Goal: Task Accomplishment & Management: Manage account settings

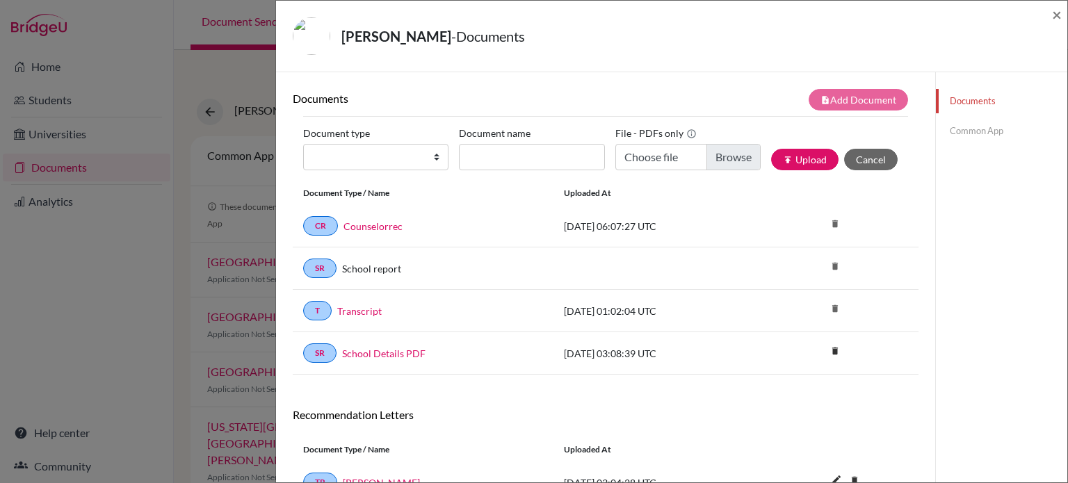
drag, startPoint x: 123, startPoint y: 274, endPoint x: 129, endPoint y: 265, distance: 10.6
click at [123, 273] on div "WANG, Jiarui - Documents × Documents note_add Add Document Document type Change…" at bounding box center [534, 241] width 1068 height 483
click at [1059, 10] on span "×" at bounding box center [1057, 14] width 10 height 20
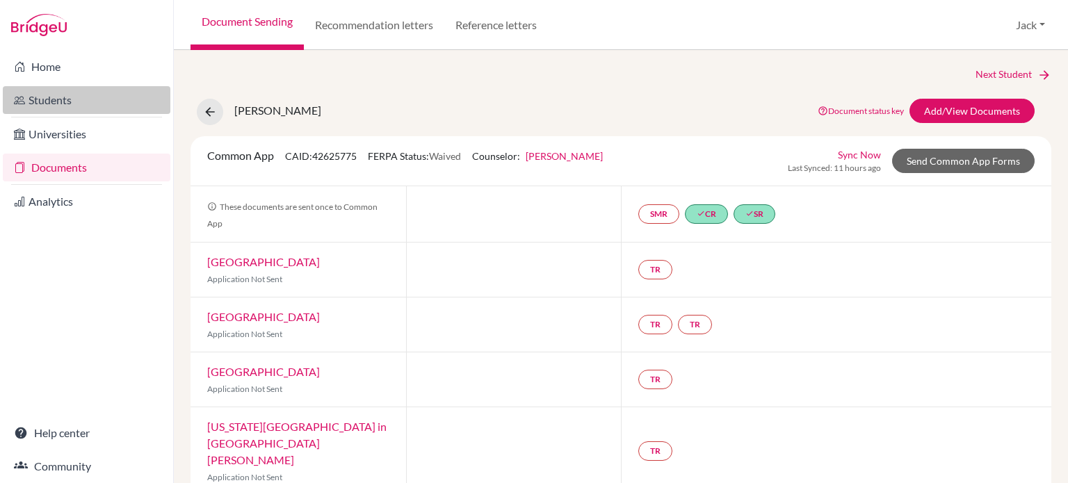
click at [49, 102] on link "Students" at bounding box center [87, 100] width 168 height 28
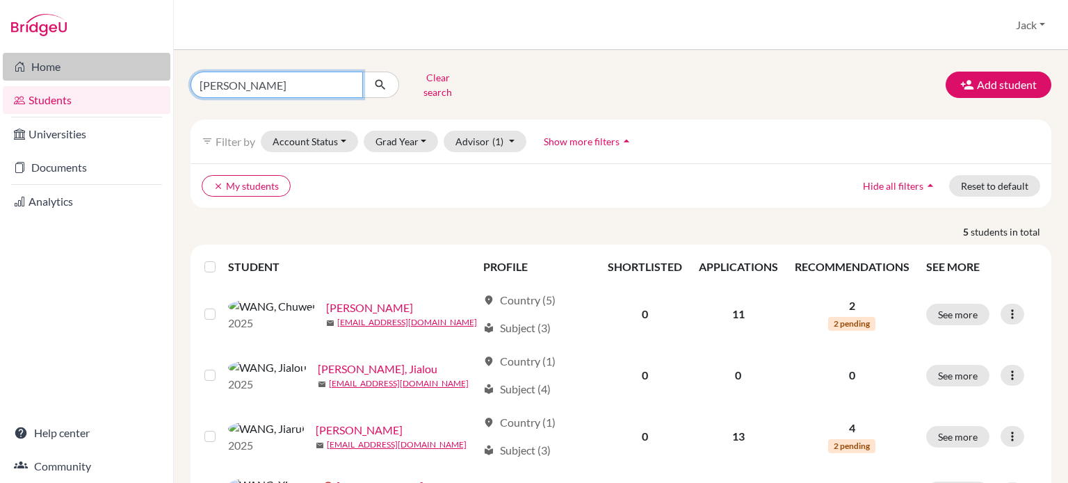
drag, startPoint x: 246, startPoint y: 76, endPoint x: 158, endPoint y: 75, distance: 88.3
click at [158, 75] on div "Home Students Universities Documents Analytics Help center Community Students o…" at bounding box center [534, 241] width 1068 height 483
type input "sheu"
click button "submit" at bounding box center [380, 85] width 37 height 26
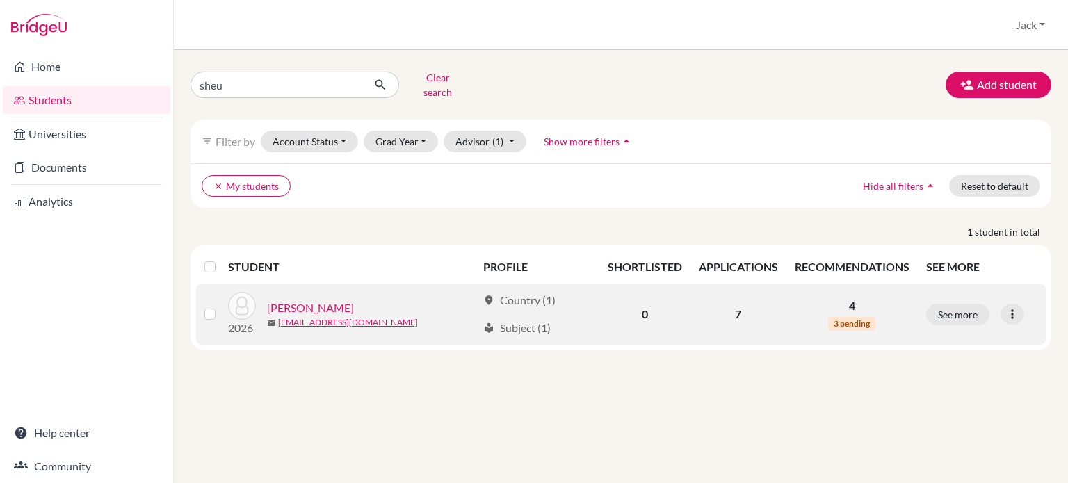
click at [328, 300] on link "[PERSON_NAME]" at bounding box center [310, 308] width 87 height 17
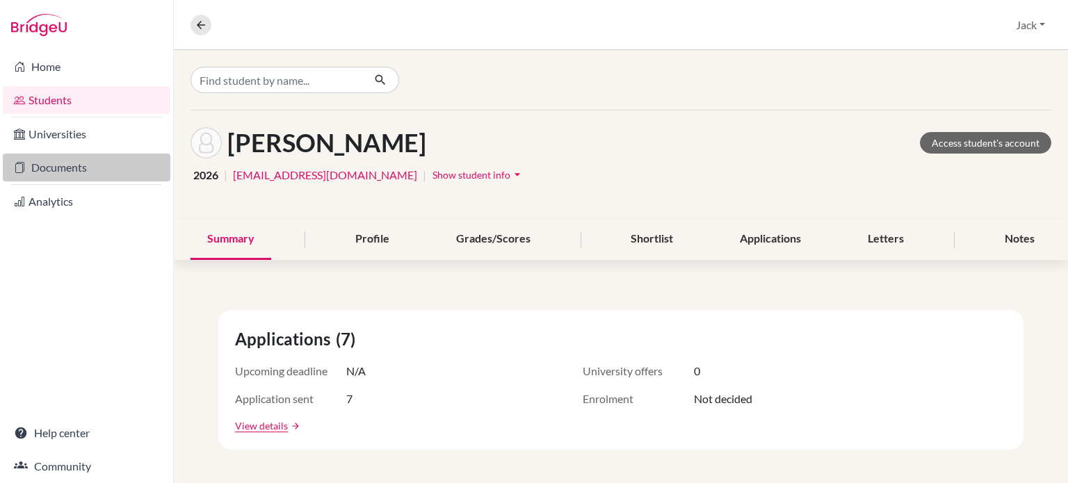
click at [34, 169] on link "Documents" at bounding box center [87, 168] width 168 height 28
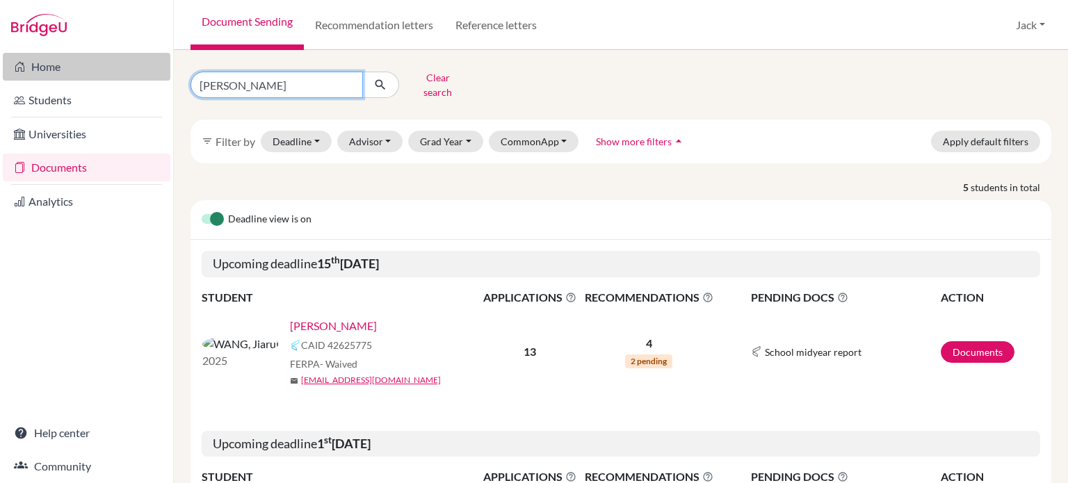
drag, startPoint x: 232, startPoint y: 75, endPoint x: 163, endPoint y: 80, distance: 68.3
click at [164, 80] on div "Home Students Universities Documents Analytics Help center Community Document S…" at bounding box center [534, 241] width 1068 height 483
type input "sheu"
click button "submit" at bounding box center [380, 85] width 37 height 26
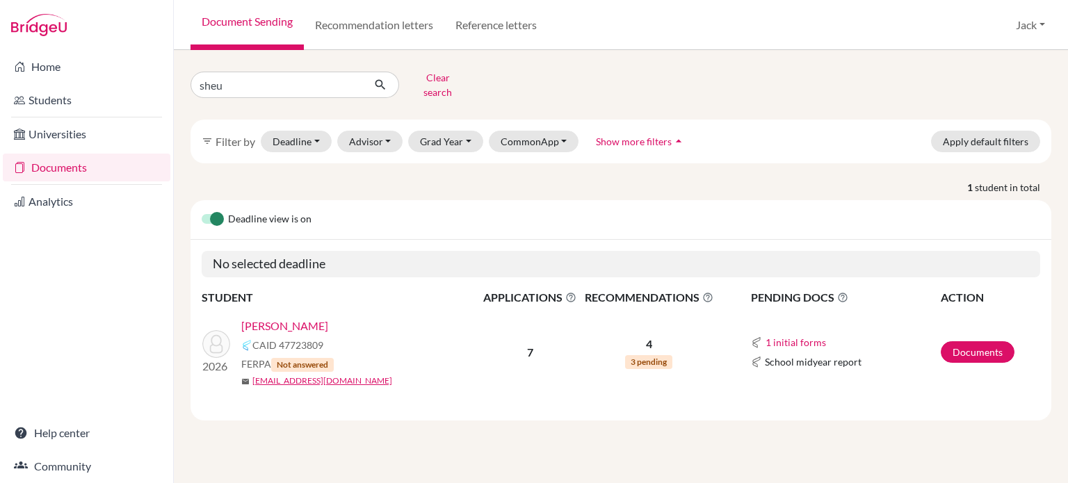
click at [292, 318] on link "[PERSON_NAME]" at bounding box center [284, 326] width 87 height 17
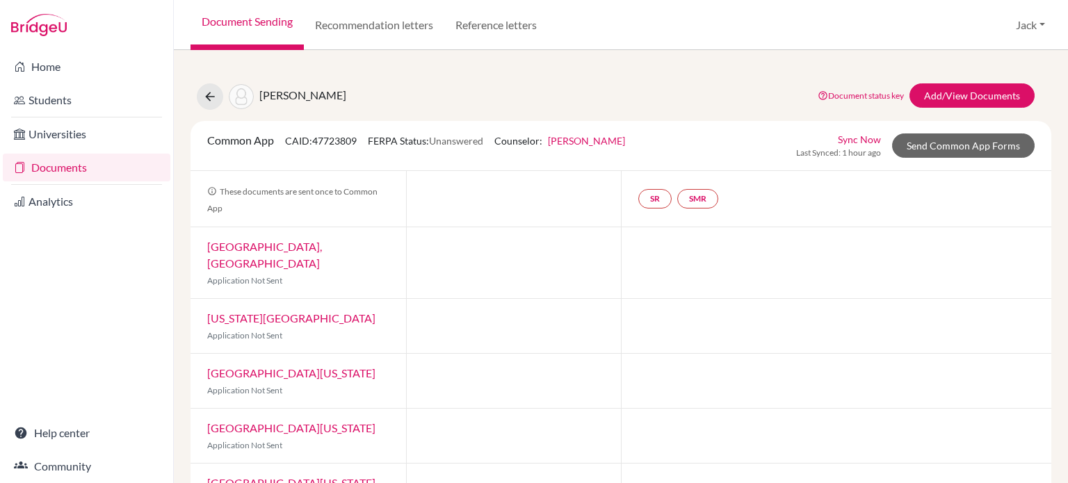
click at [585, 13] on div "Document Sending Recommendation letters Reference letters Jack Profile School S…" at bounding box center [621, 25] width 894 height 50
click at [629, 24] on div "Document Sending Recommendation letters Reference letters Jack Profile School S…" at bounding box center [621, 25] width 894 height 50
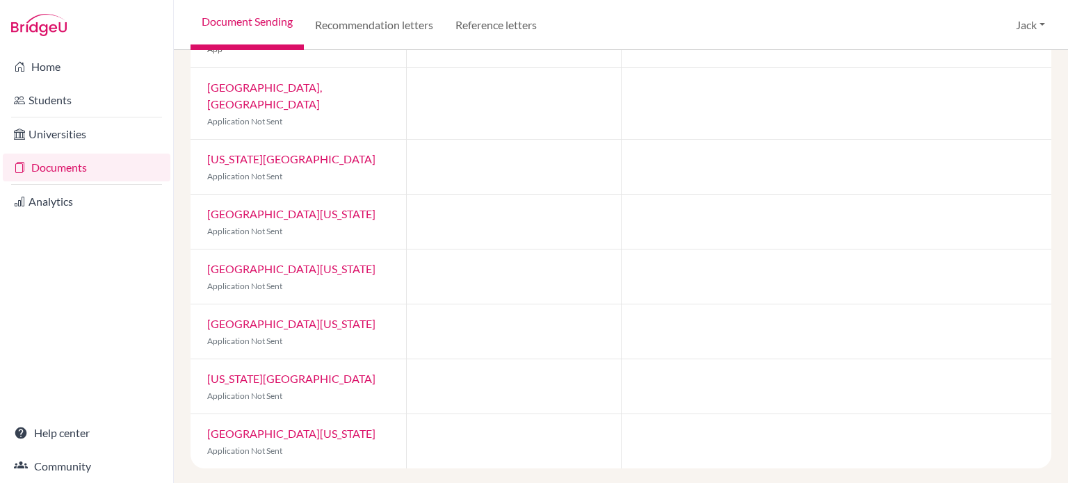
scroll to position [20, 0]
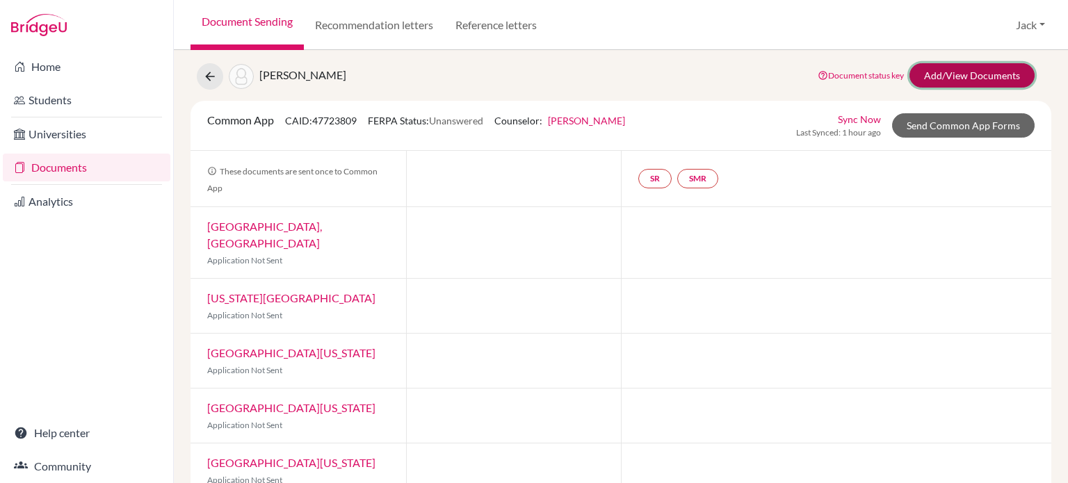
click at [942, 74] on link "Add/View Documents" at bounding box center [971, 75] width 125 height 24
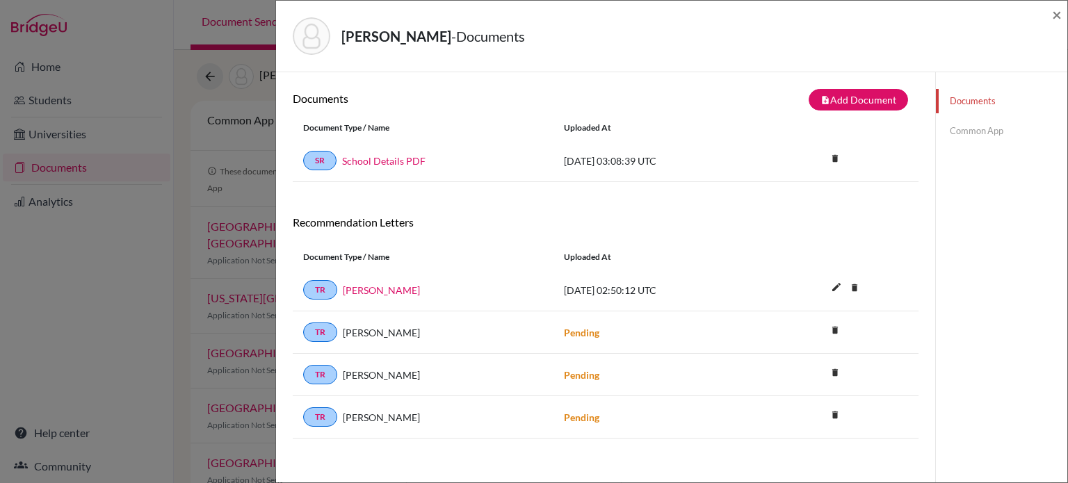
click at [90, 318] on div "Sheu, Jia-Ming - Documents × Documents note_add Add Document Document type Chan…" at bounding box center [534, 241] width 1068 height 483
click at [1060, 10] on span "×" at bounding box center [1057, 14] width 10 height 20
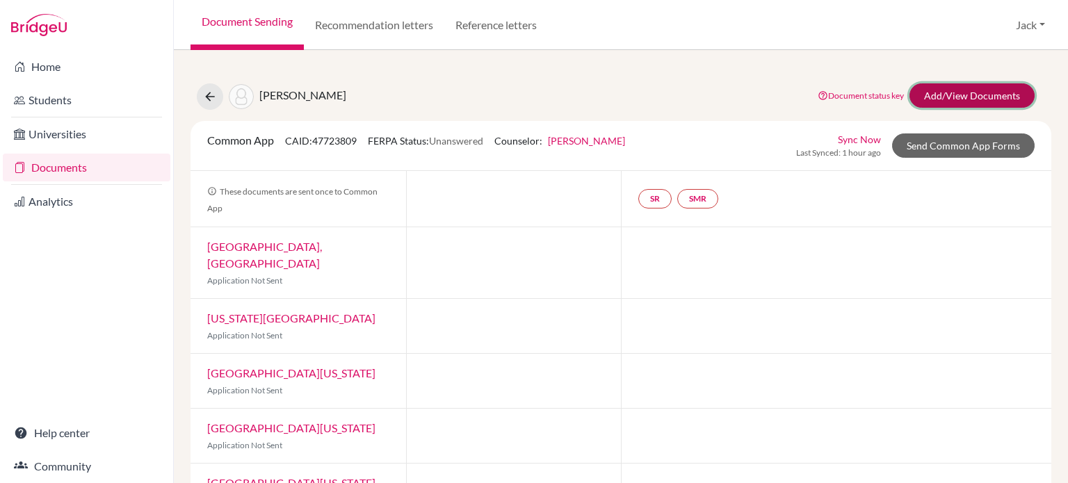
click at [948, 92] on link "Add/View Documents" at bounding box center [971, 95] width 125 height 24
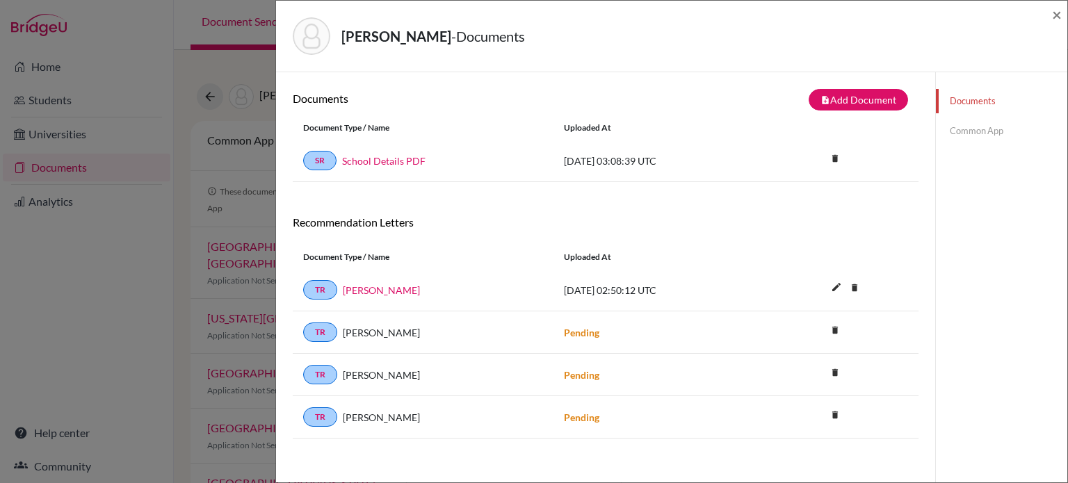
click at [128, 291] on div "Sheu, Jia-Ming - Documents × Documents note_add Add Document Document type Chan…" at bounding box center [534, 241] width 1068 height 483
click at [1058, 16] on span "×" at bounding box center [1057, 14] width 10 height 20
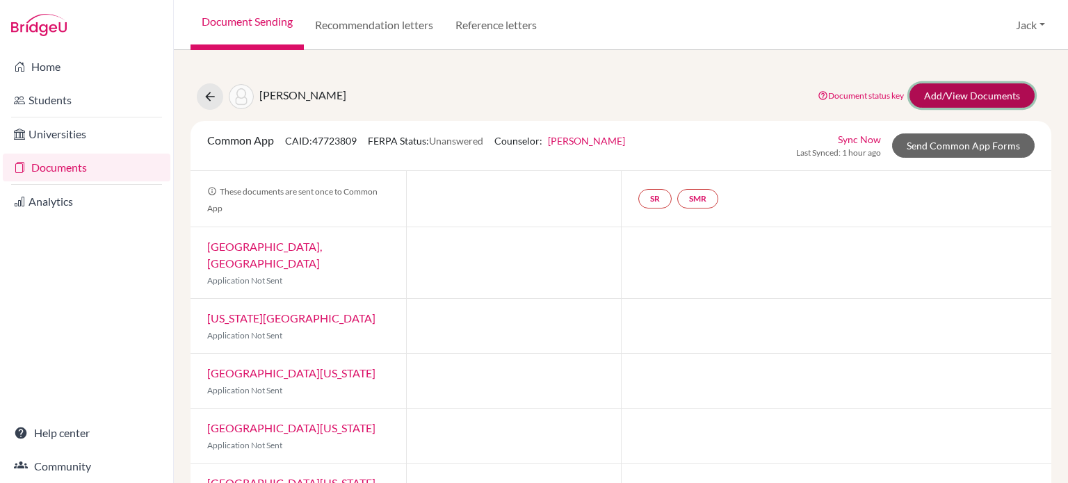
click at [940, 91] on link "Add/View Documents" at bounding box center [971, 95] width 125 height 24
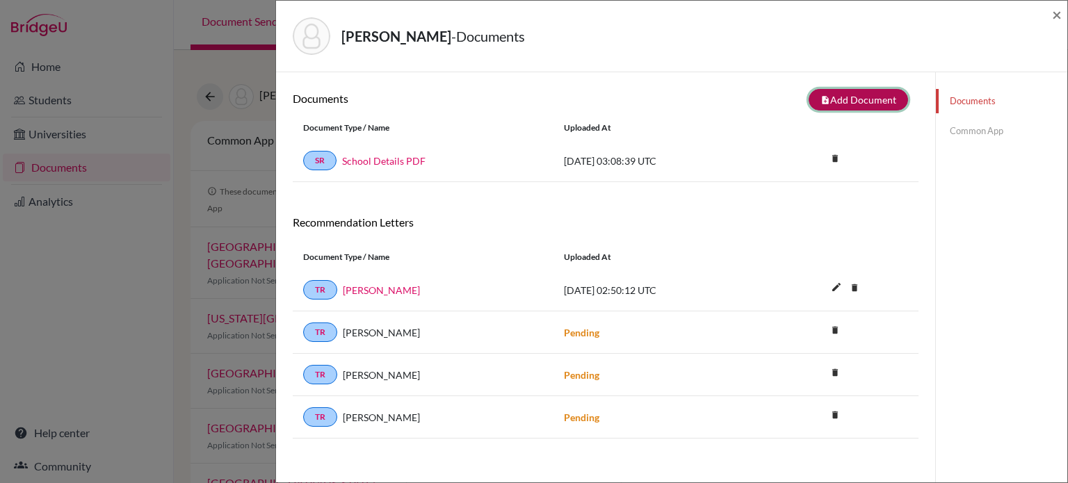
click at [862, 97] on button "note_add Add Document" at bounding box center [858, 100] width 99 height 22
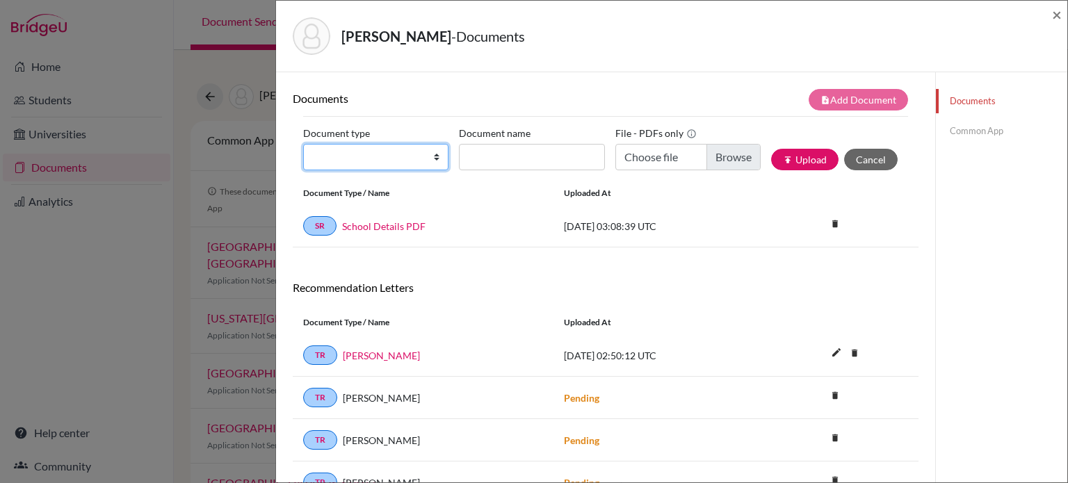
click at [432, 161] on select "Change explanation for Common App reports Counselor recommendation Internationa…" at bounding box center [375, 157] width 145 height 26
select select "2"
click at [303, 144] on select "Change explanation for Common App reports Counselor recommendation Internationa…" at bounding box center [375, 157] width 145 height 26
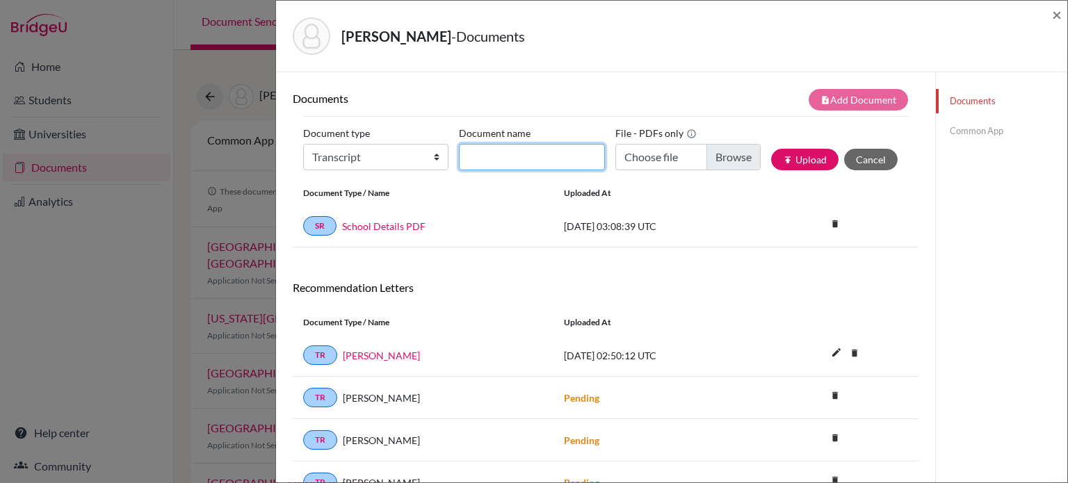
click at [474, 155] on input "Document name" at bounding box center [531, 157] width 145 height 26
type input "Transcript"
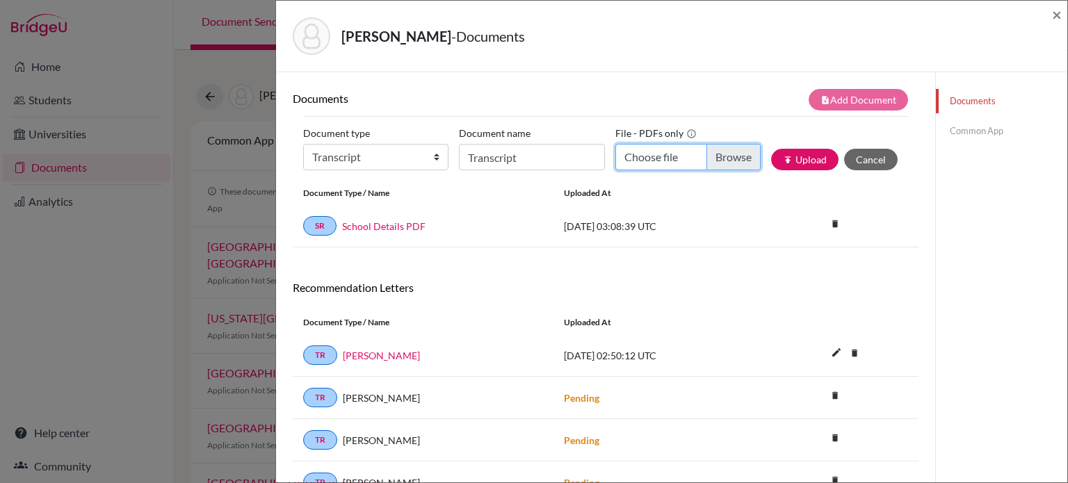
click at [736, 165] on input "Choose file" at bounding box center [687, 157] width 145 height 26
type input "C:\fakepath\JiaMingSheu.pdf"
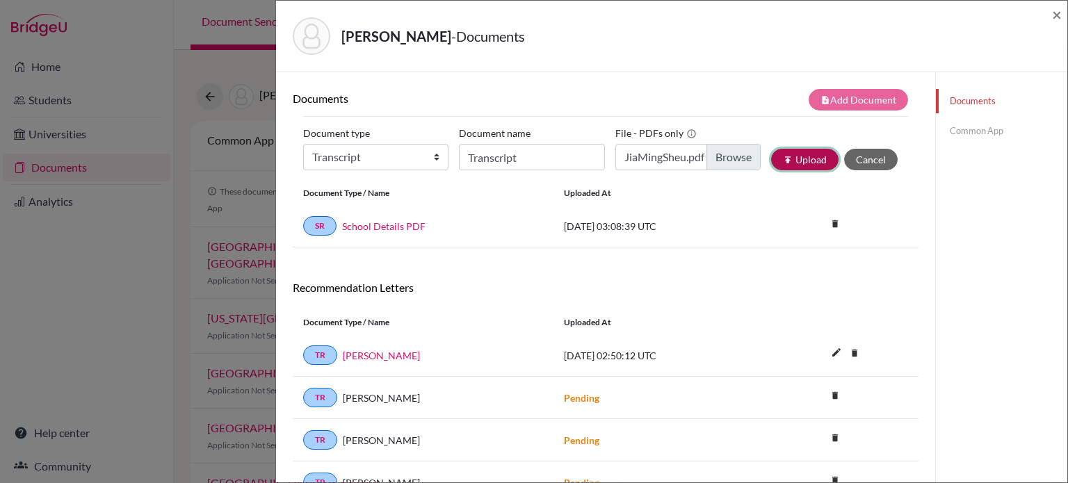
click at [783, 155] on icon "publish" at bounding box center [788, 160] width 10 height 10
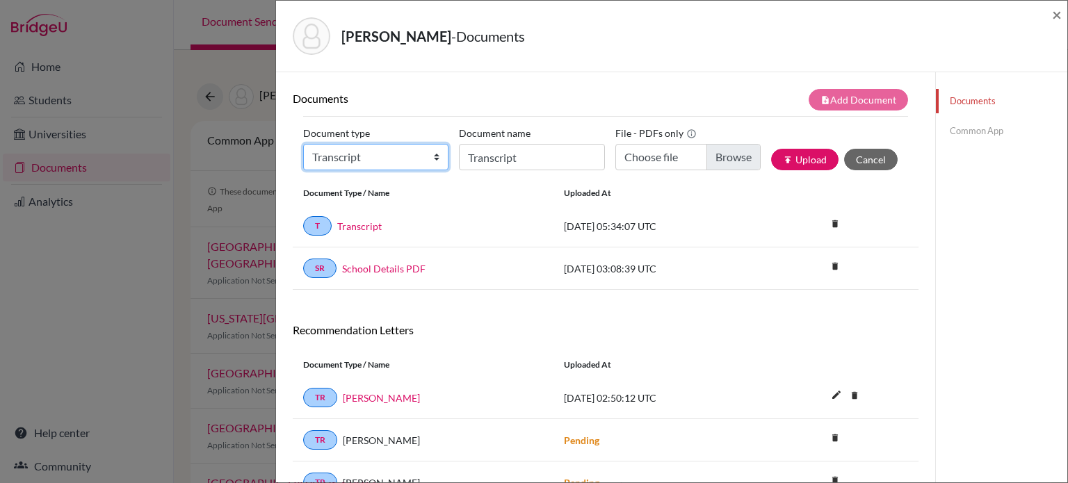
click at [435, 156] on select "Change explanation for Common App reports Counselor recommendation Internationa…" at bounding box center [375, 157] width 145 height 26
select select "4"
click at [303, 144] on select "Change explanation for Common App reports Counselor recommendation Internationa…" at bounding box center [375, 157] width 145 height 26
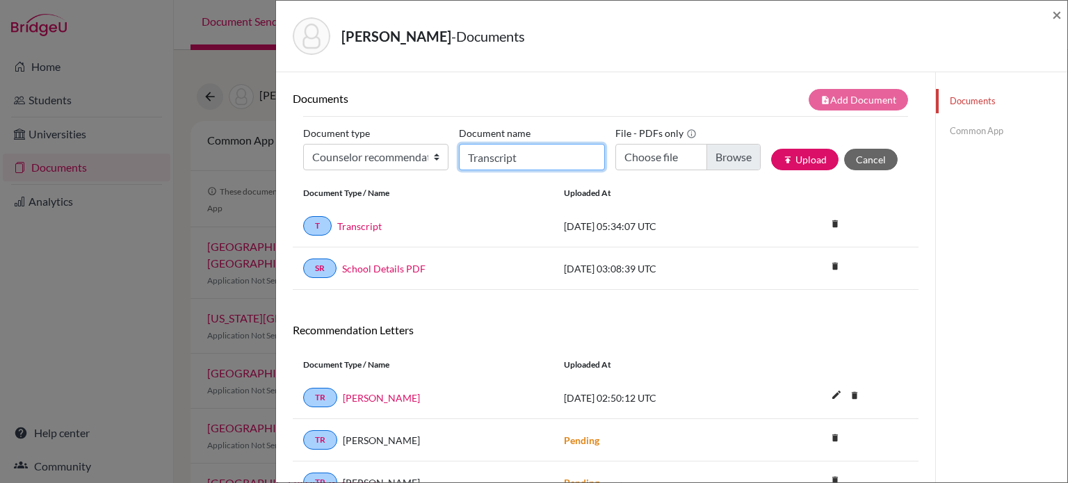
click at [503, 162] on input "Transcript" at bounding box center [531, 157] width 145 height 26
type input "counselor rec"
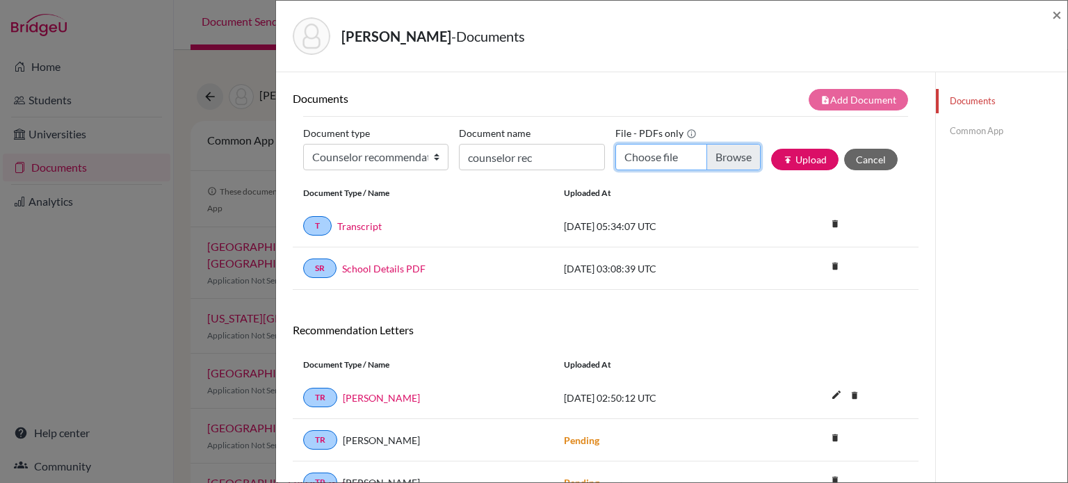
click at [725, 152] on input "Choose file" at bounding box center [687, 157] width 145 height 26
type input "C:\fakepath\Jia Ming rec.pdf"
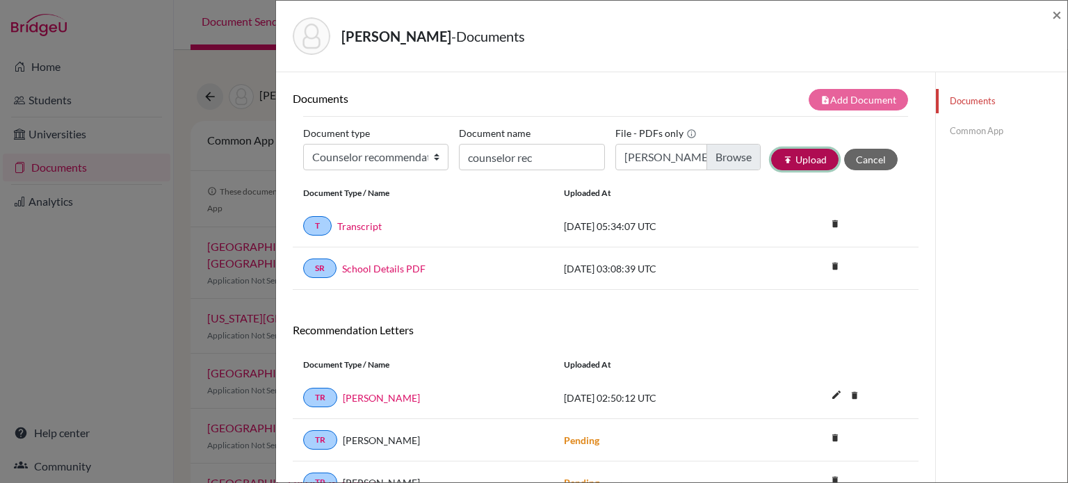
click at [784, 152] on button "publish Upload" at bounding box center [804, 160] width 67 height 22
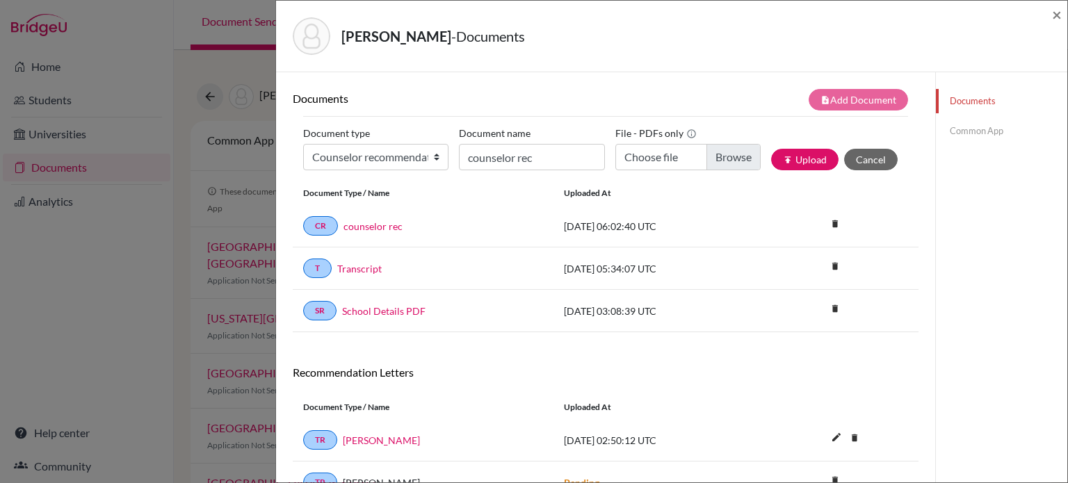
click at [982, 133] on link "Common App" at bounding box center [1001, 131] width 131 height 24
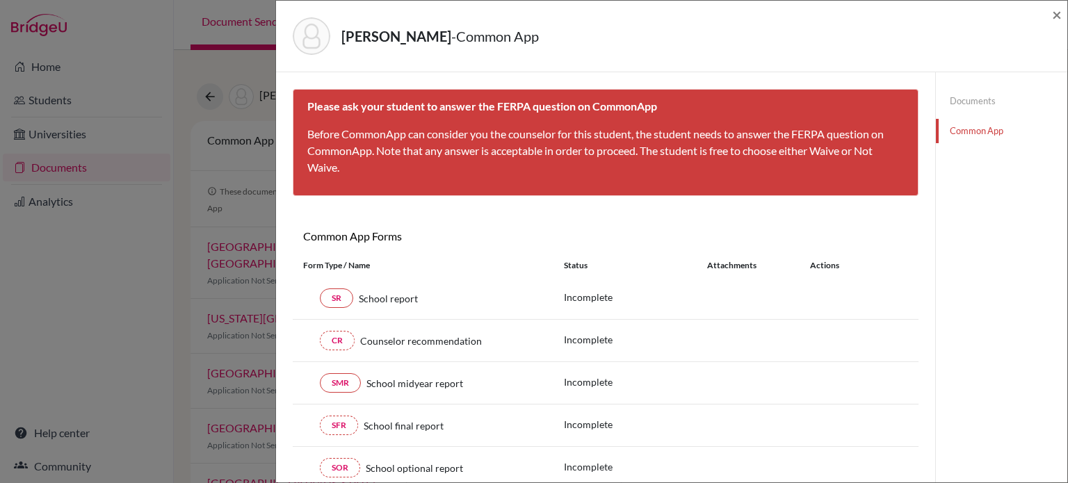
click at [53, 277] on div "Sheu, Jia-Ming - Common App × × Please ask your student to answer the FERPA que…" at bounding box center [534, 241] width 1068 height 483
click at [1055, 17] on span "×" at bounding box center [1057, 14] width 10 height 20
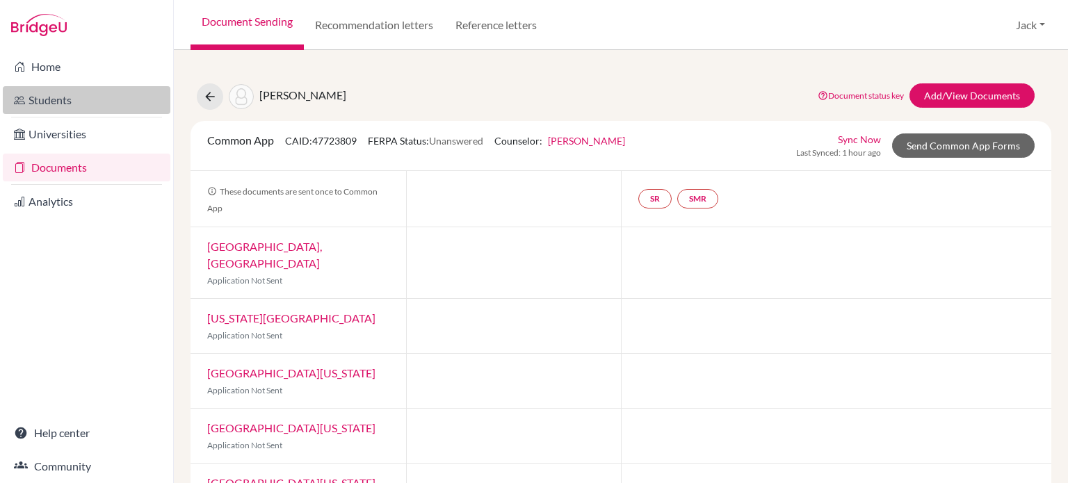
click at [47, 104] on link "Students" at bounding box center [87, 100] width 168 height 28
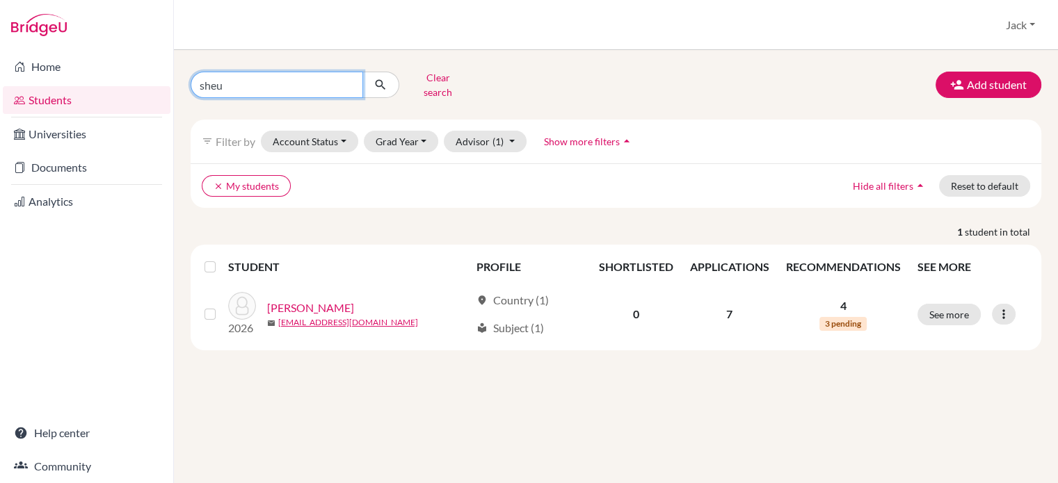
drag, startPoint x: 234, startPoint y: 77, endPoint x: 201, endPoint y: 79, distance: 33.4
click at [201, 79] on input "sheu" at bounding box center [277, 85] width 172 height 26
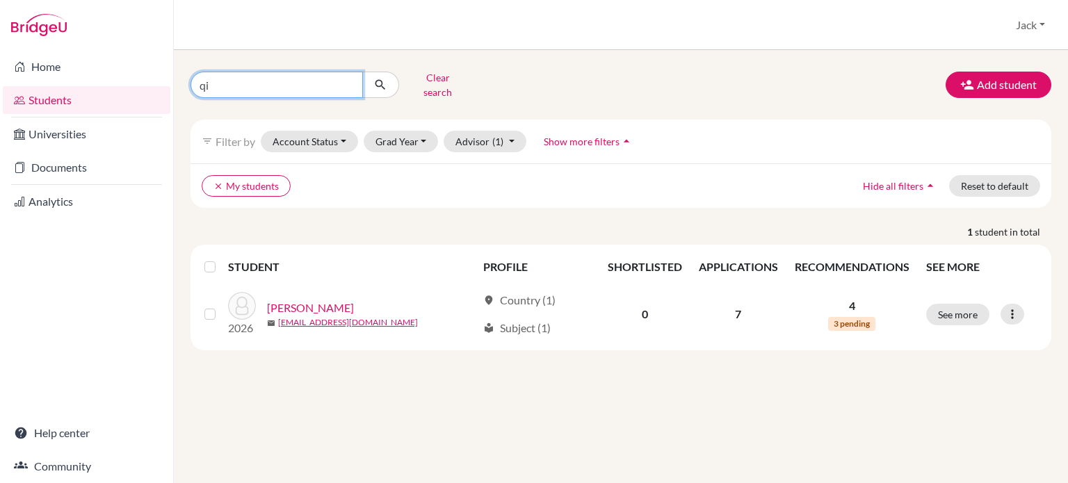
type input "qiu"
click button "submit" at bounding box center [380, 85] width 37 height 26
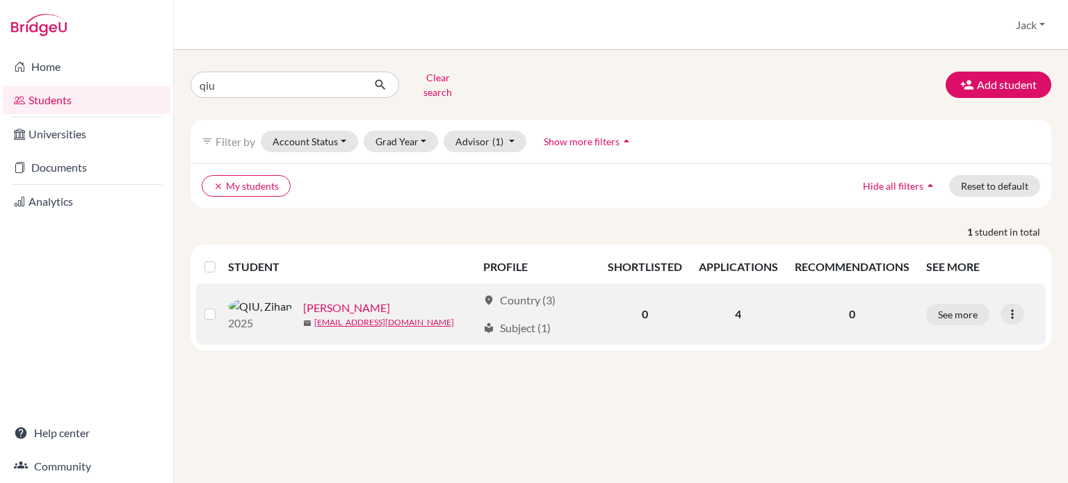
click at [303, 300] on link "[PERSON_NAME]" at bounding box center [346, 308] width 87 height 17
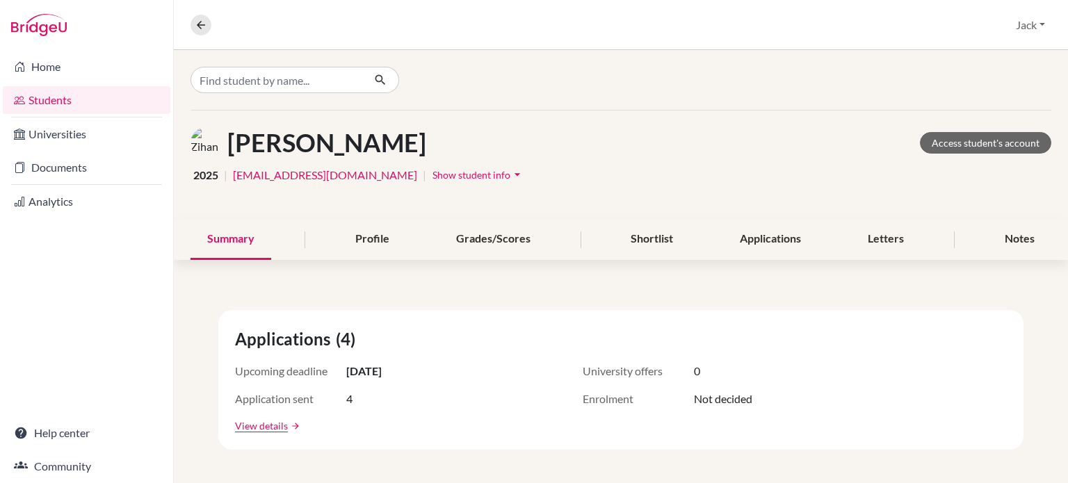
scroll to position [209, 0]
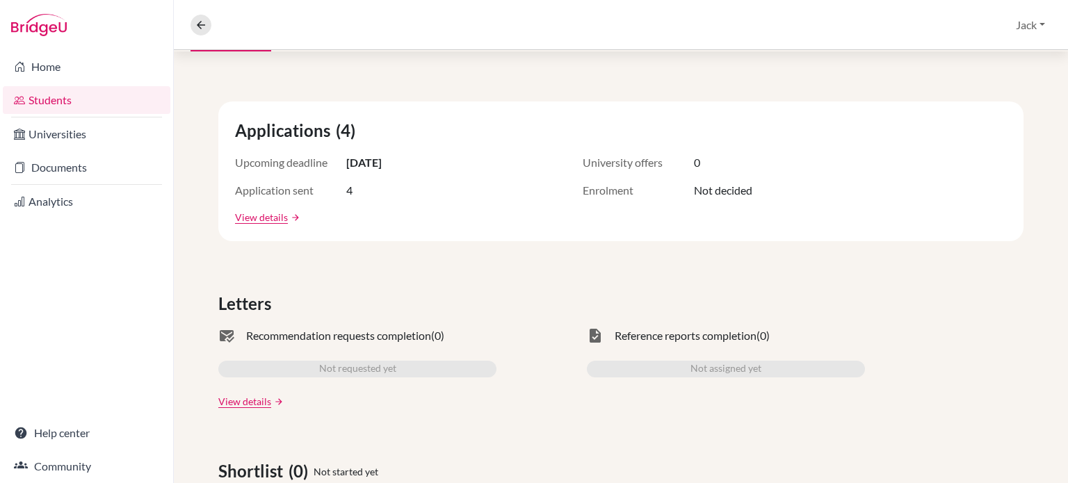
click at [273, 219] on link "View details" at bounding box center [261, 217] width 53 height 15
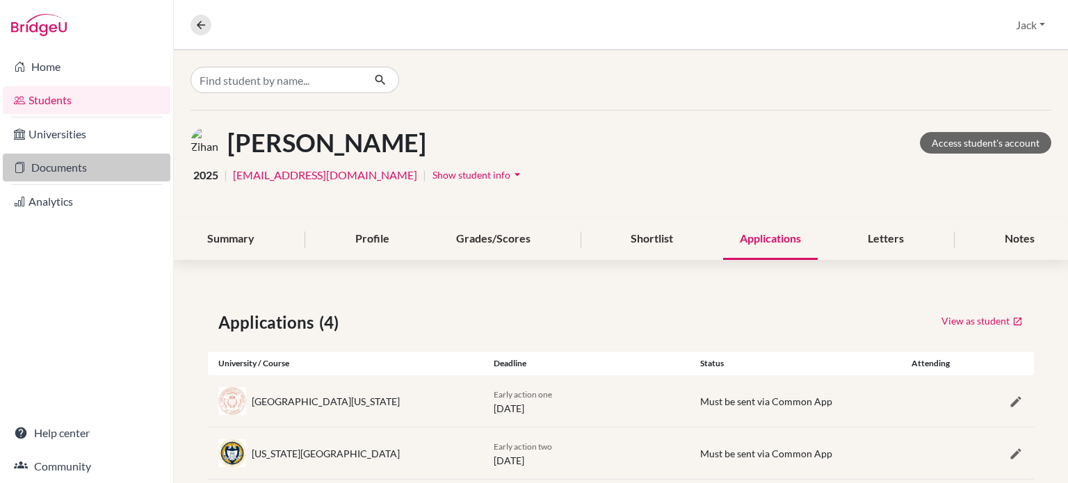
click at [76, 169] on link "Documents" at bounding box center [87, 168] width 168 height 28
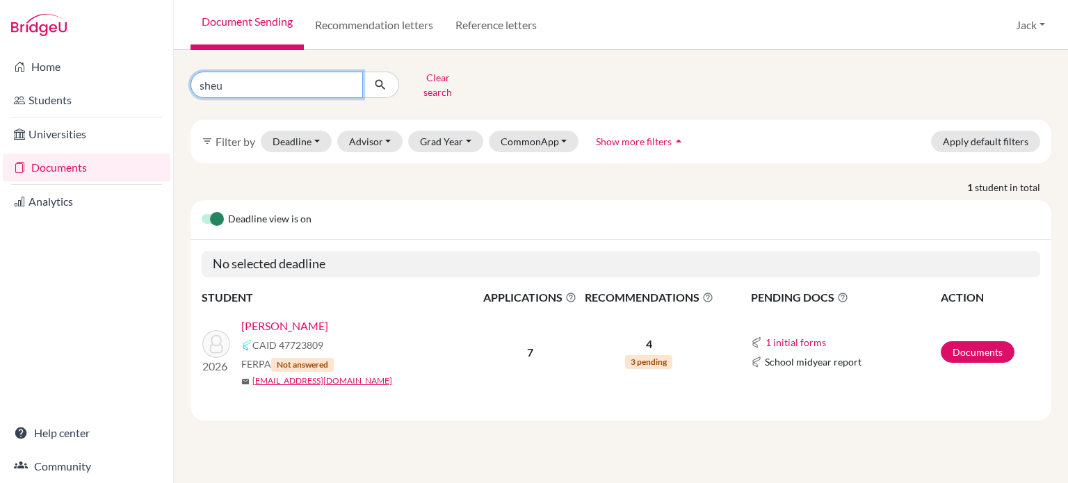
drag, startPoint x: 236, startPoint y: 80, endPoint x: 174, endPoint y: 76, distance: 62.7
click at [174, 76] on div "sheu Clear search filter_list Filter by Deadline - Select a date range Or doubl…" at bounding box center [621, 266] width 894 height 433
type input "qiu"
click at [378, 79] on icon "submit" at bounding box center [380, 85] width 14 height 14
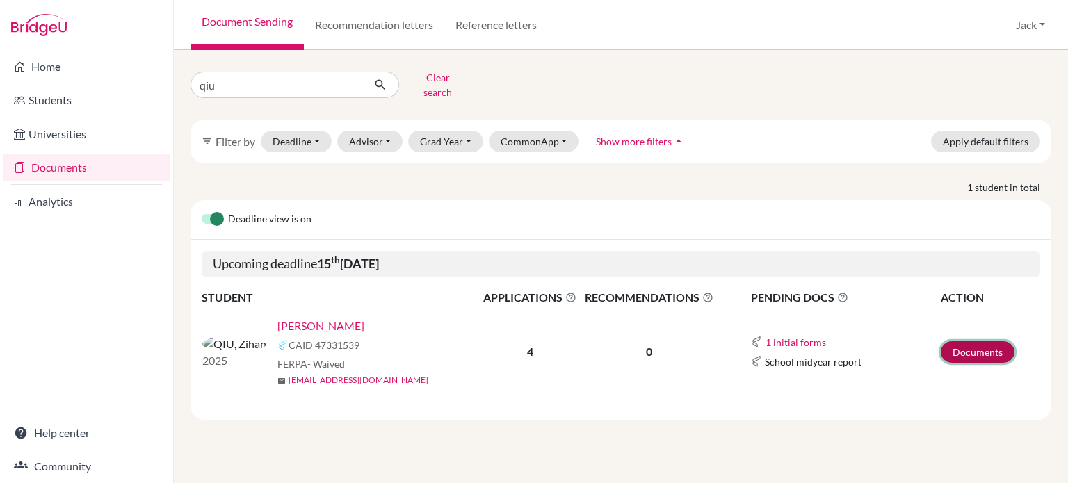
click at [967, 341] on link "Documents" at bounding box center [978, 352] width 74 height 22
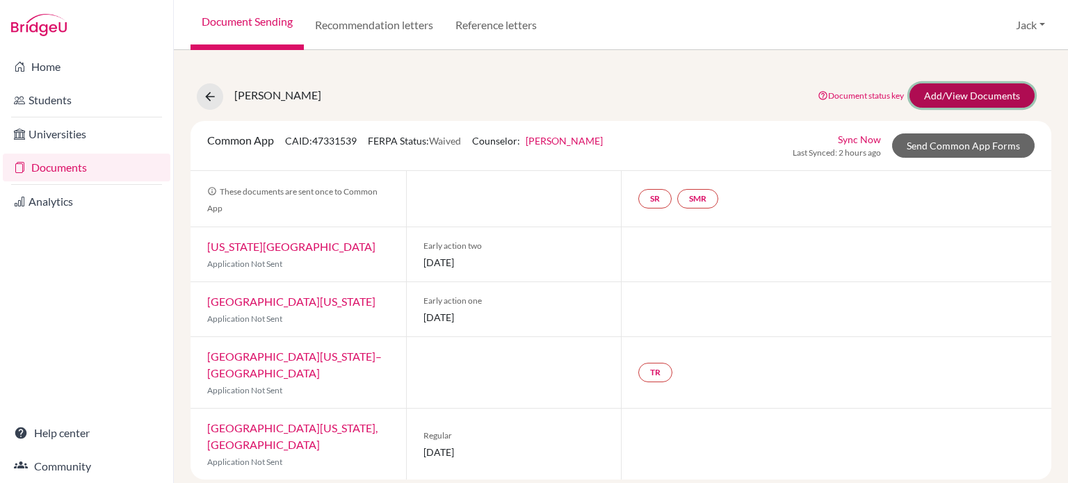
click at [966, 96] on link "Add/View Documents" at bounding box center [971, 95] width 125 height 24
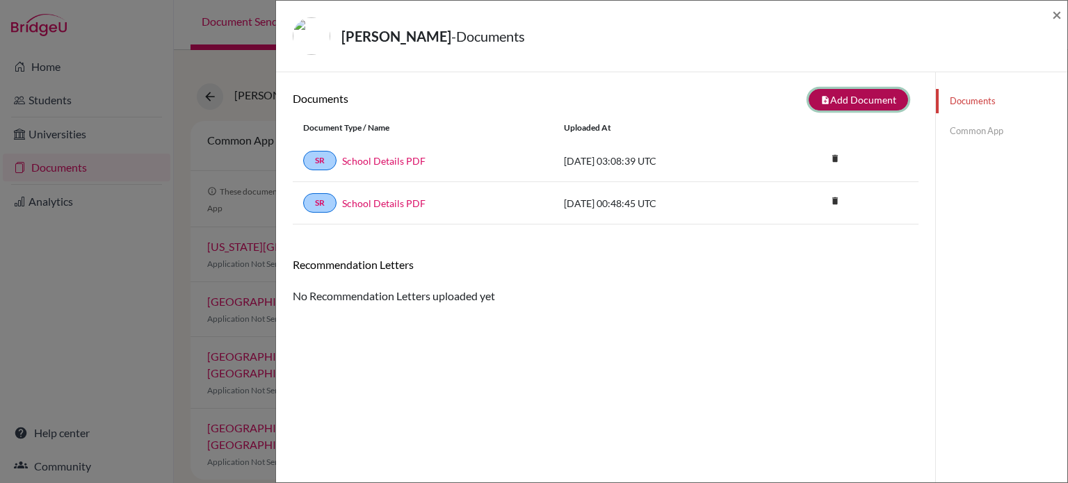
click at [834, 100] on button "note_add Add Document" at bounding box center [858, 100] width 99 height 22
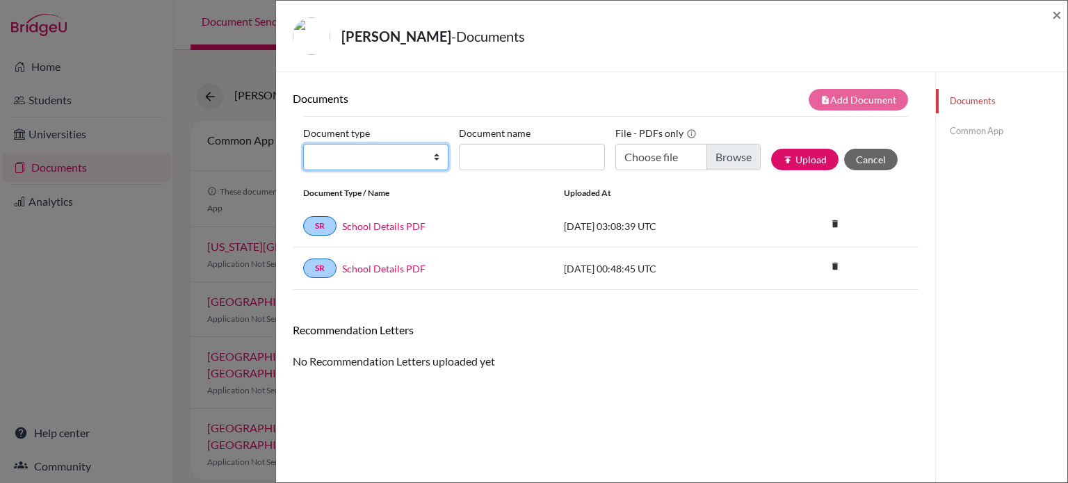
click at [435, 159] on select "Change explanation for Common App reports Counselor recommendation Internationa…" at bounding box center [375, 157] width 145 height 26
select select "2"
click at [303, 144] on select "Change explanation for Common App reports Counselor recommendation Internationa…" at bounding box center [375, 157] width 145 height 26
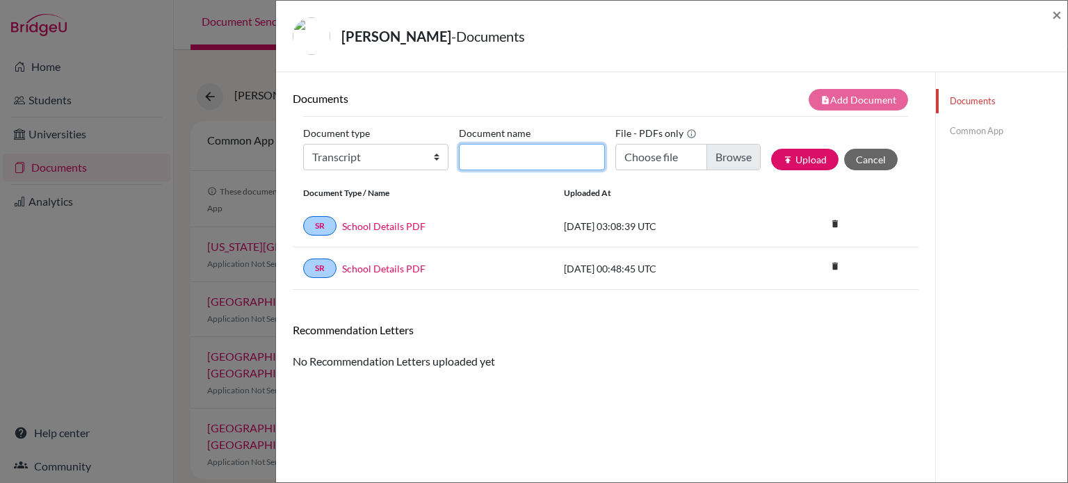
click at [515, 150] on input "Document name" at bounding box center [531, 157] width 145 height 26
type input "Transcript"
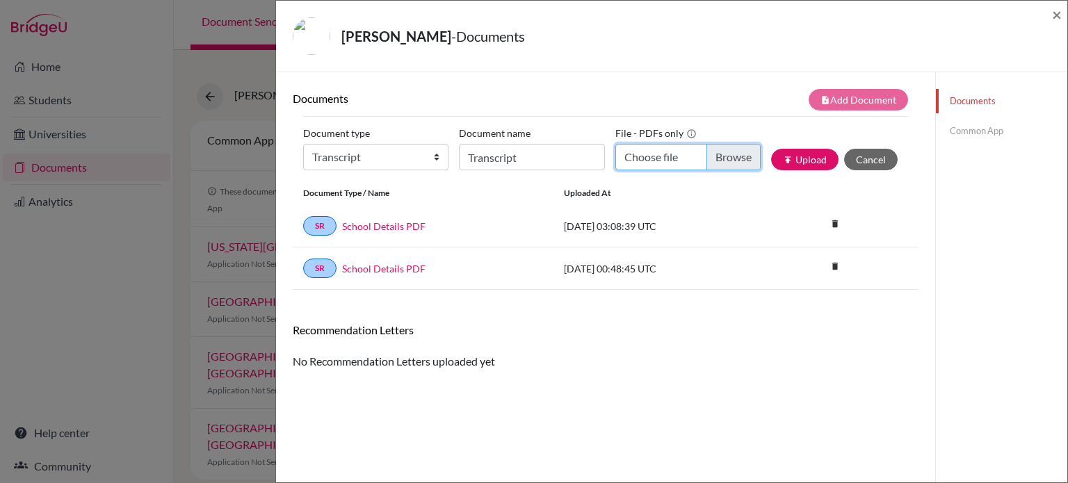
click at [722, 155] on input "Choose file" at bounding box center [687, 157] width 145 height 26
type input "C:\fakepath\Edward Qiu.pdf"
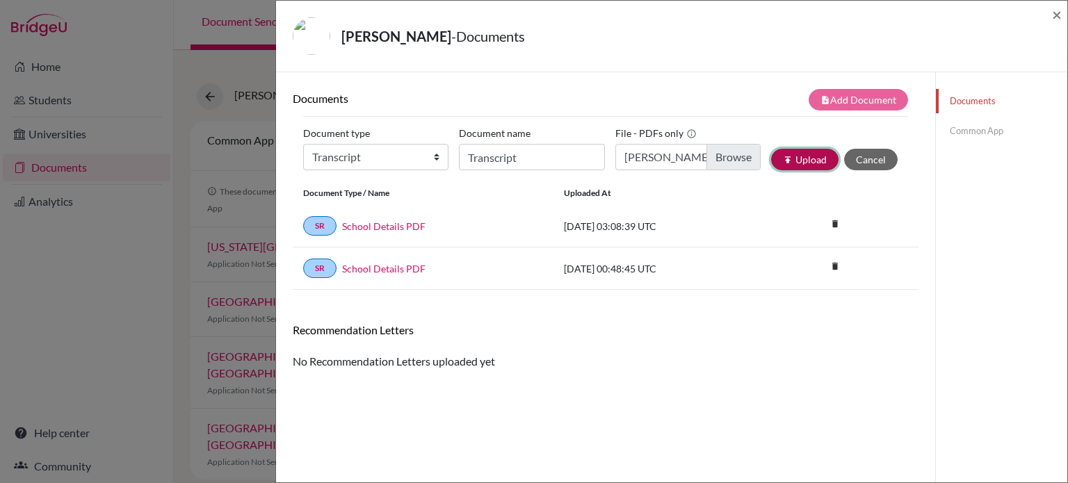
click at [802, 158] on button "publish Upload" at bounding box center [804, 160] width 67 height 22
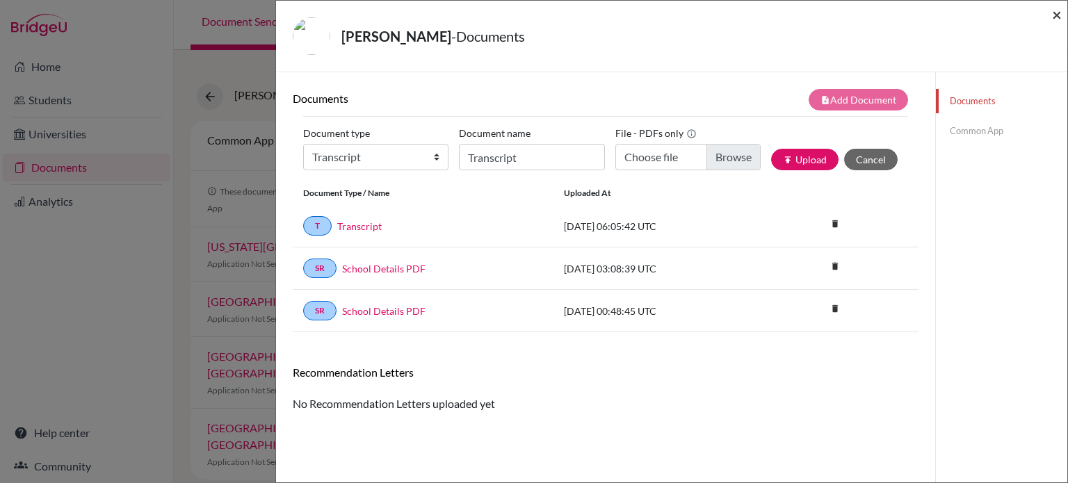
click at [1058, 19] on span "×" at bounding box center [1057, 14] width 10 height 20
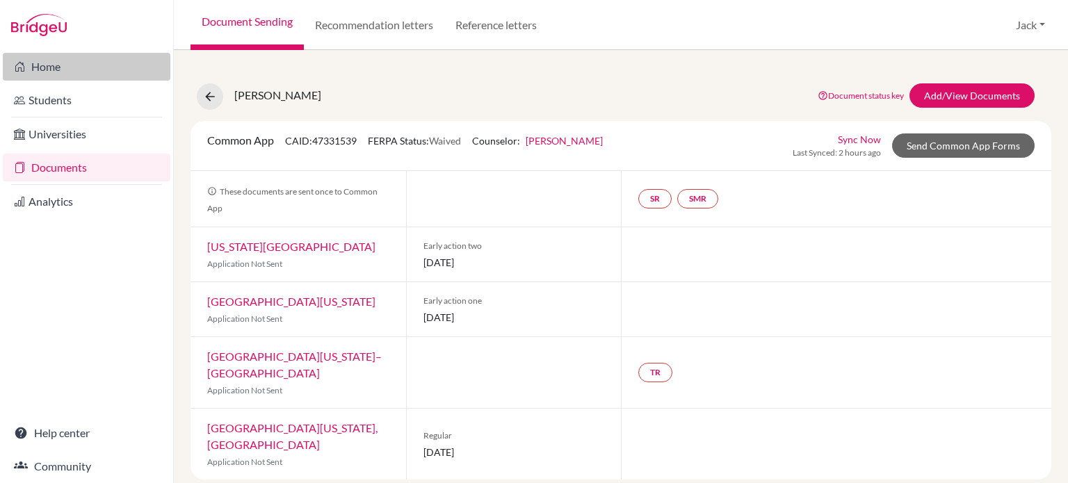
click at [44, 63] on link "Home" at bounding box center [87, 67] width 168 height 28
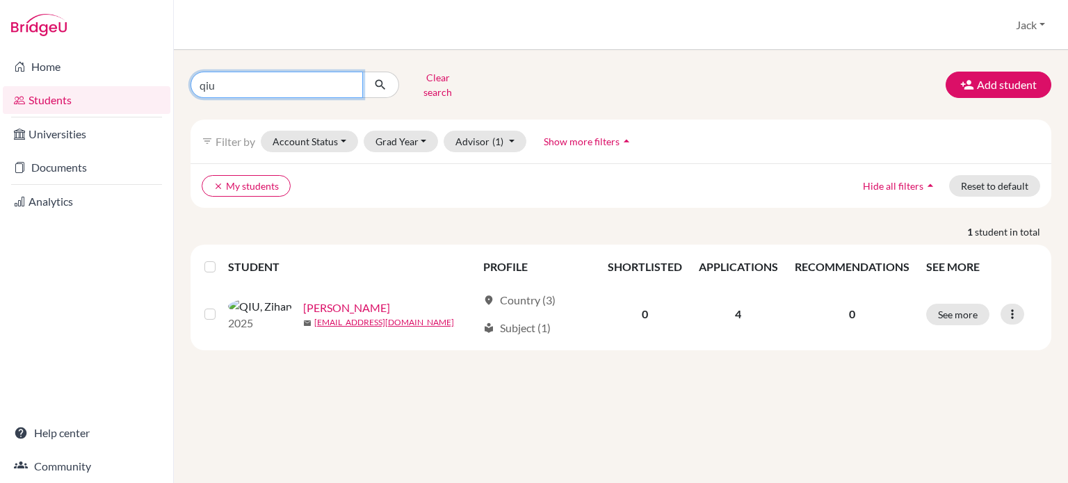
drag, startPoint x: 234, startPoint y: 83, endPoint x: 184, endPoint y: 76, distance: 50.5
click at [184, 76] on div "qiu Clear search" at bounding box center [327, 85] width 294 height 36
type input "[PERSON_NAME]"
click at [382, 79] on icon "submit" at bounding box center [380, 85] width 14 height 14
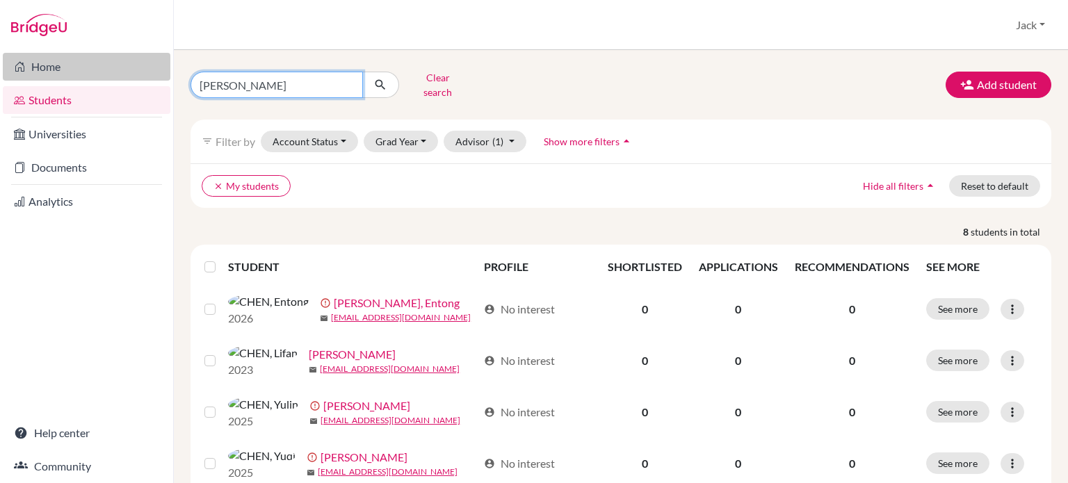
drag, startPoint x: 233, startPoint y: 82, endPoint x: 154, endPoint y: 69, distance: 80.4
click at [154, 69] on div "Home Students Universities Documents Analytics Help center Community Students o…" at bounding box center [534, 241] width 1068 height 483
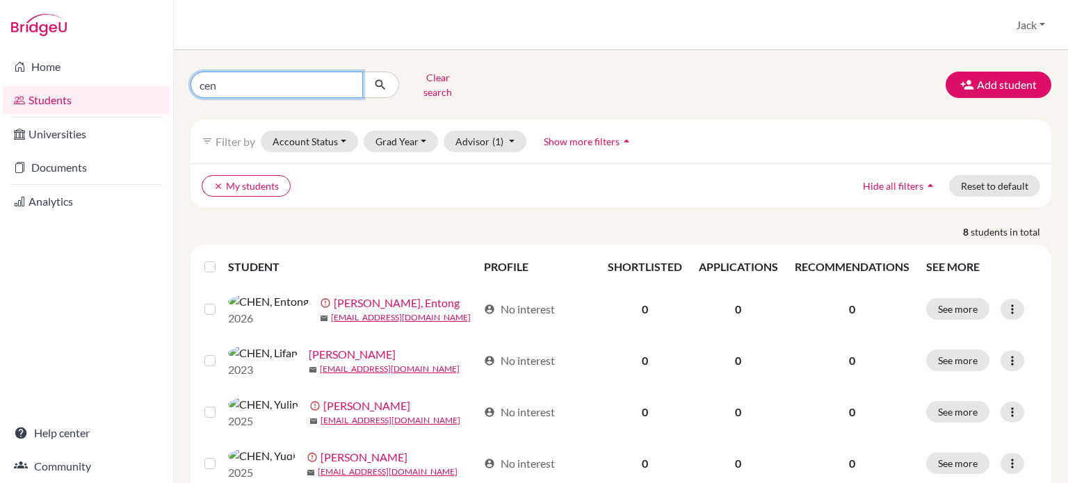
type input "cen"
click at [384, 84] on icon "submit" at bounding box center [380, 85] width 14 height 14
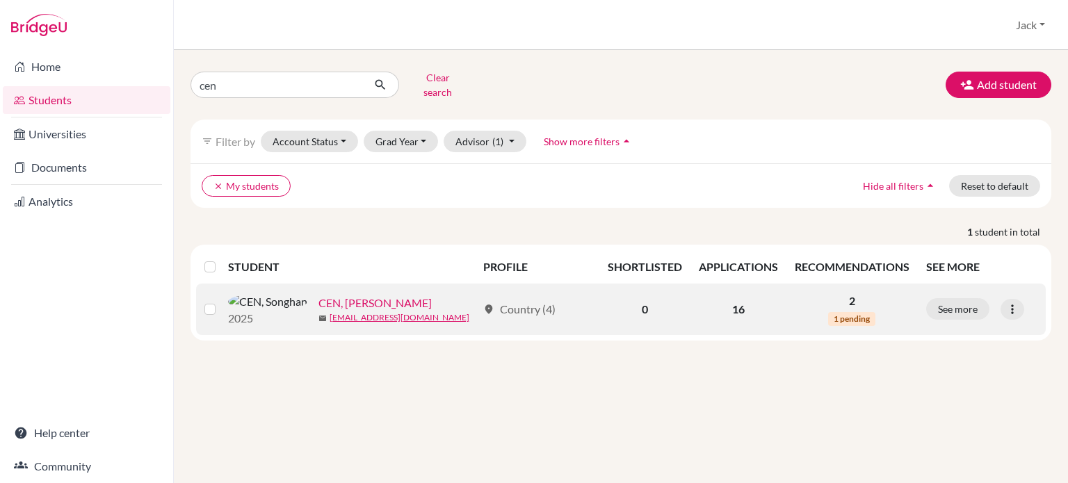
click at [318, 297] on link "CEN, [PERSON_NAME]" at bounding box center [374, 303] width 113 height 17
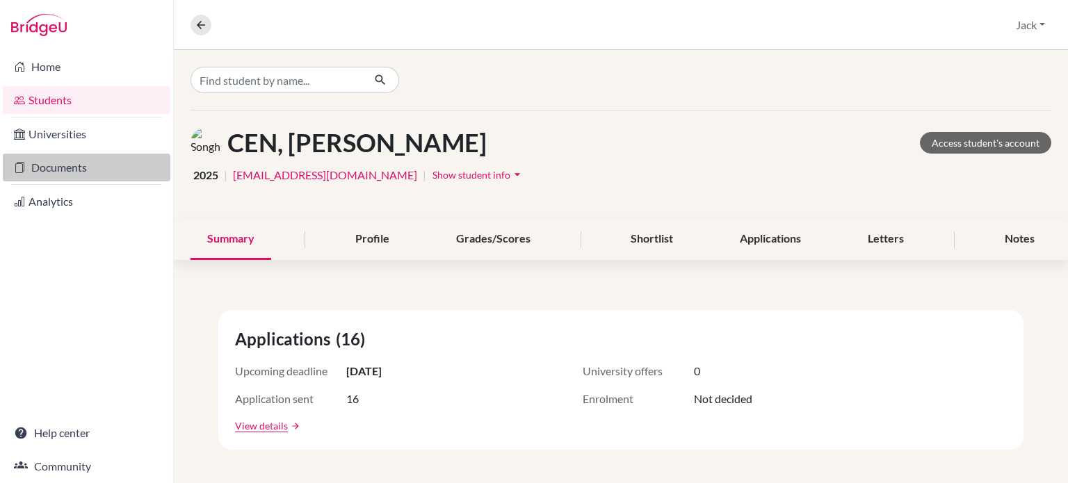
click at [65, 170] on link "Documents" at bounding box center [87, 168] width 168 height 28
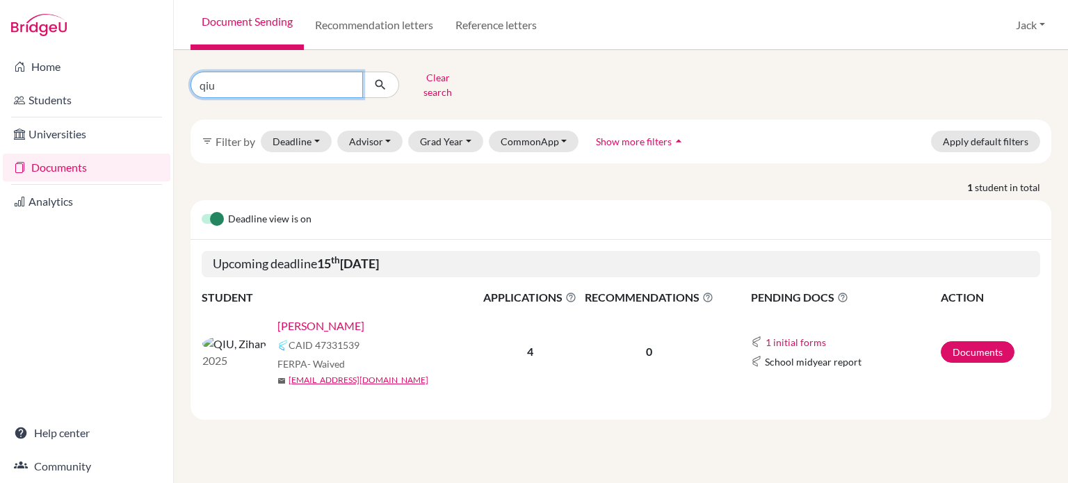
click at [189, 83] on div "qiu Clear search" at bounding box center [327, 85] width 294 height 36
type input "cen"
click at [378, 78] on icon "submit" at bounding box center [380, 85] width 14 height 14
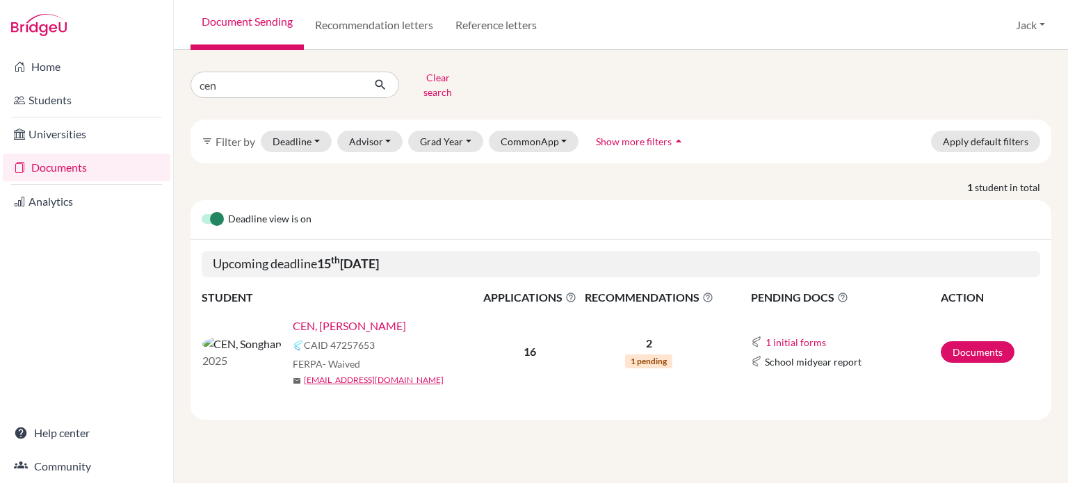
click at [293, 319] on link "CEN, [PERSON_NAME]" at bounding box center [349, 326] width 113 height 17
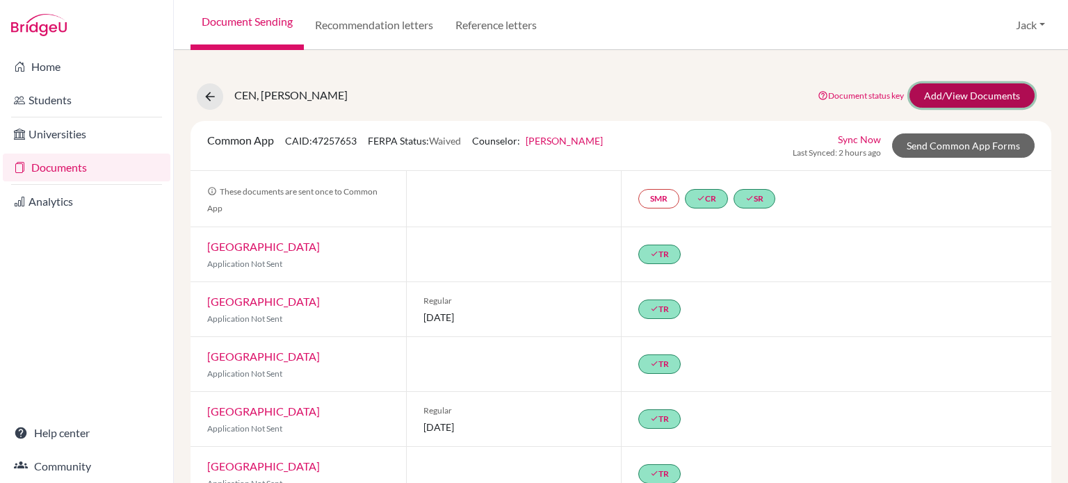
click at [944, 99] on link "Add/View Documents" at bounding box center [971, 95] width 125 height 24
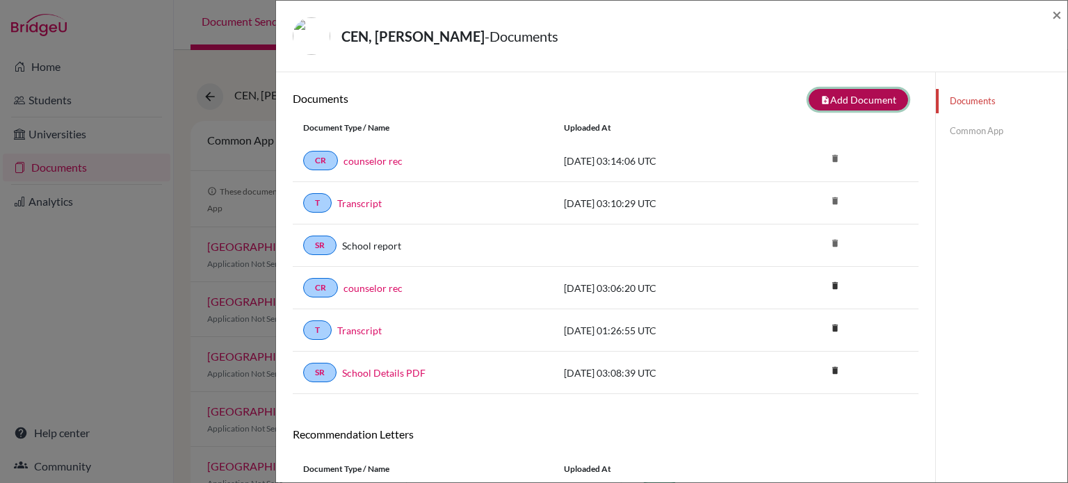
click at [850, 96] on button "note_add Add Document" at bounding box center [858, 100] width 99 height 22
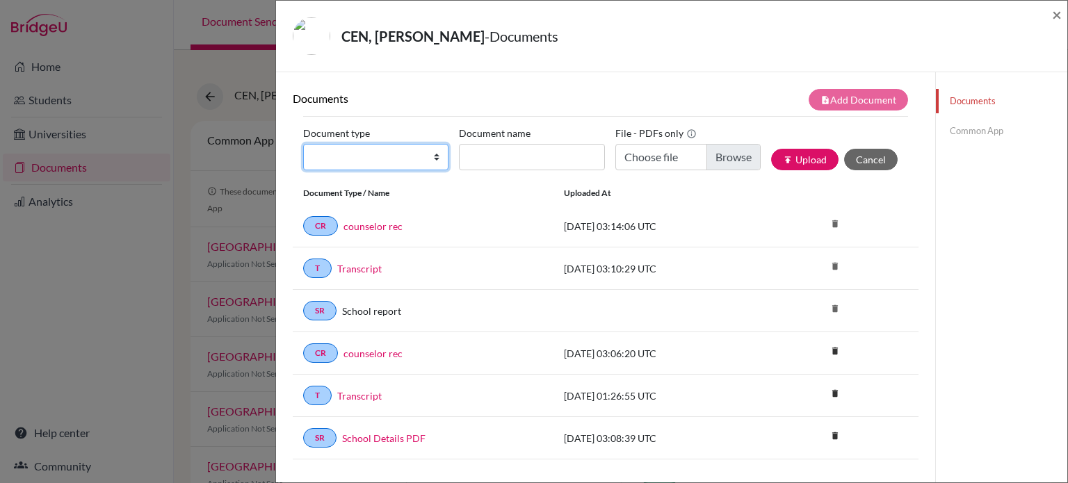
click at [434, 158] on select "Change explanation for Common App reports Counselor recommendation Internationa…" at bounding box center [375, 157] width 145 height 26
click at [965, 127] on link "Common App" at bounding box center [1001, 131] width 131 height 24
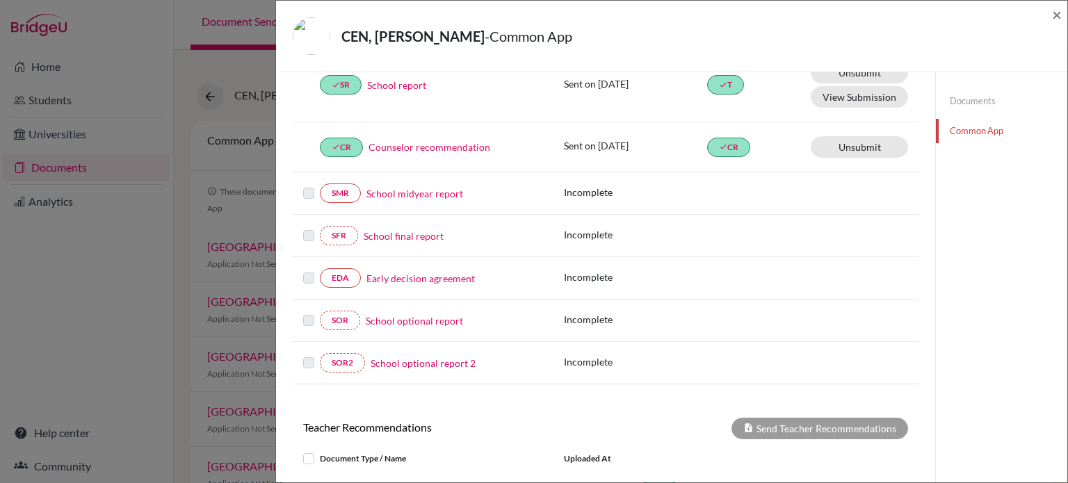
scroll to position [139, 0]
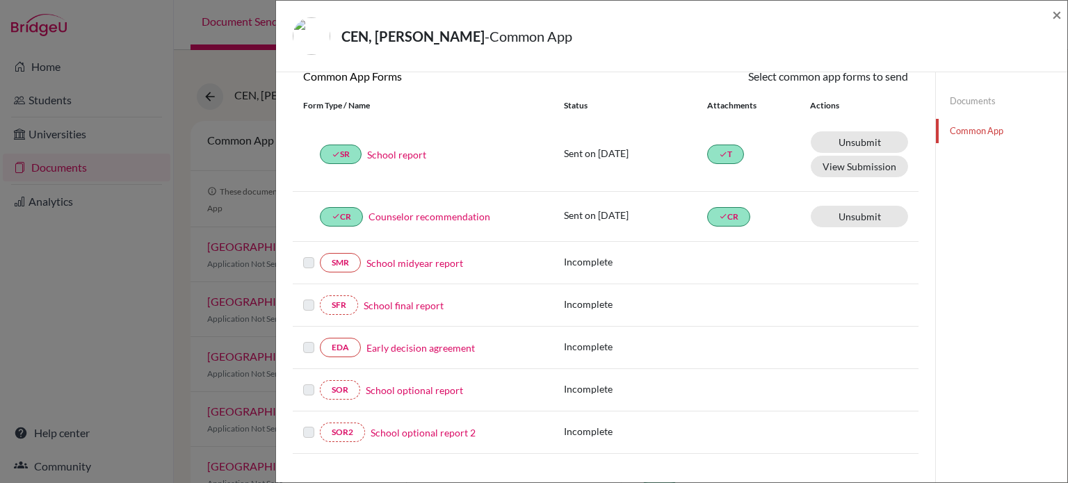
click at [562, 31] on div "CEN, Songhan - Common App" at bounding box center [667, 36] width 748 height 38
click at [1057, 13] on span "×" at bounding box center [1057, 14] width 10 height 20
